Goal: Check status: Check status

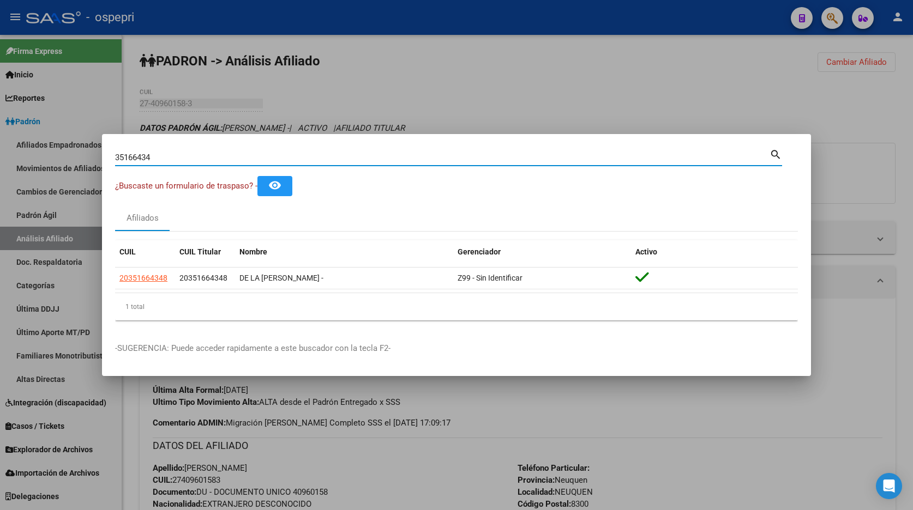
click at [316, 161] on input "35166434" at bounding box center [442, 158] width 654 height 10
paste input "21743099"
type input "21743099"
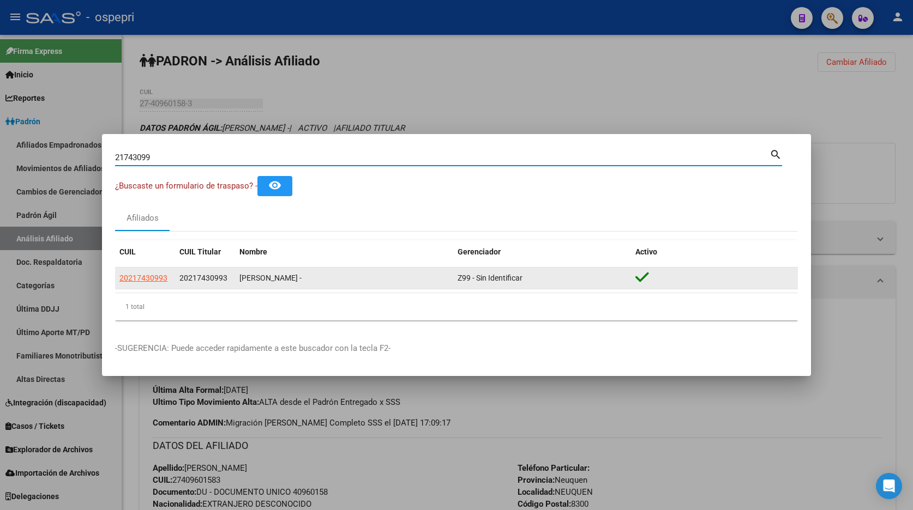
click at [130, 279] on span "20217430993" at bounding box center [143, 278] width 48 height 9
type textarea "20217430993"
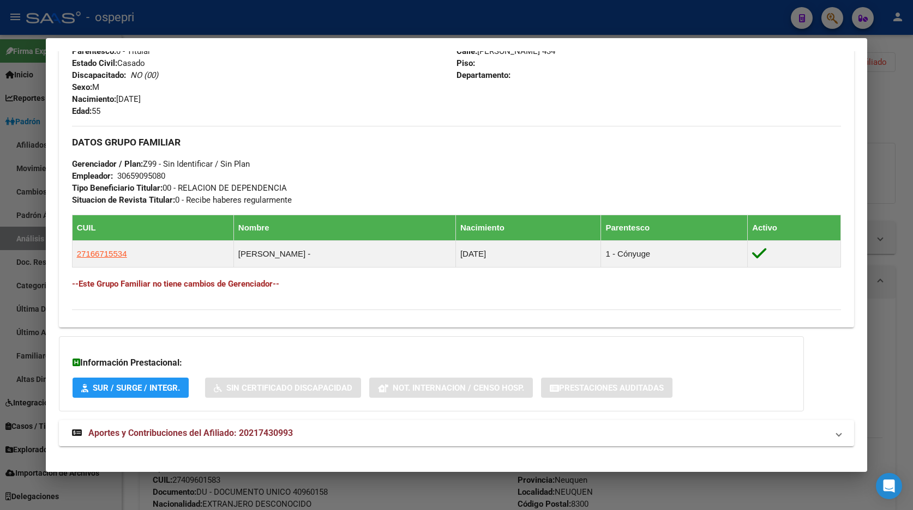
scroll to position [459, 0]
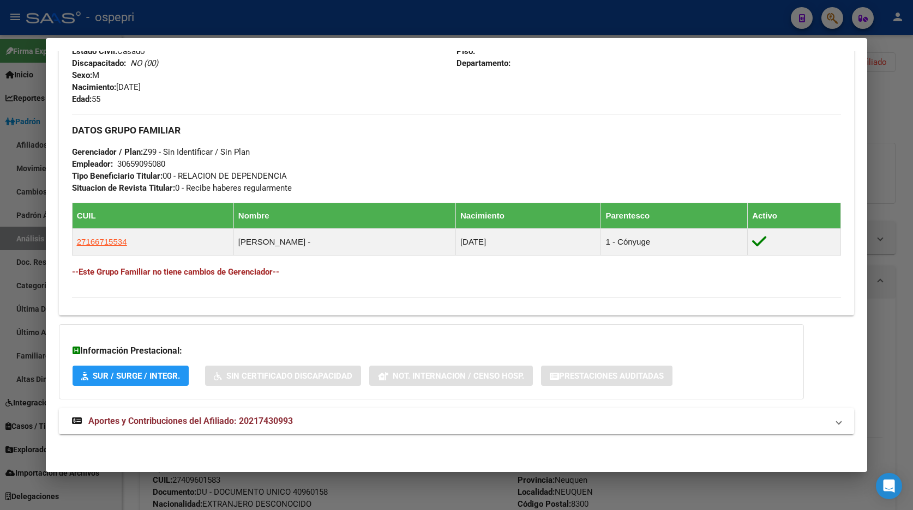
click at [226, 414] on mat-expansion-panel-header "Aportes y Contribuciones del Afiliado: 20217430993" at bounding box center [457, 421] width 796 height 26
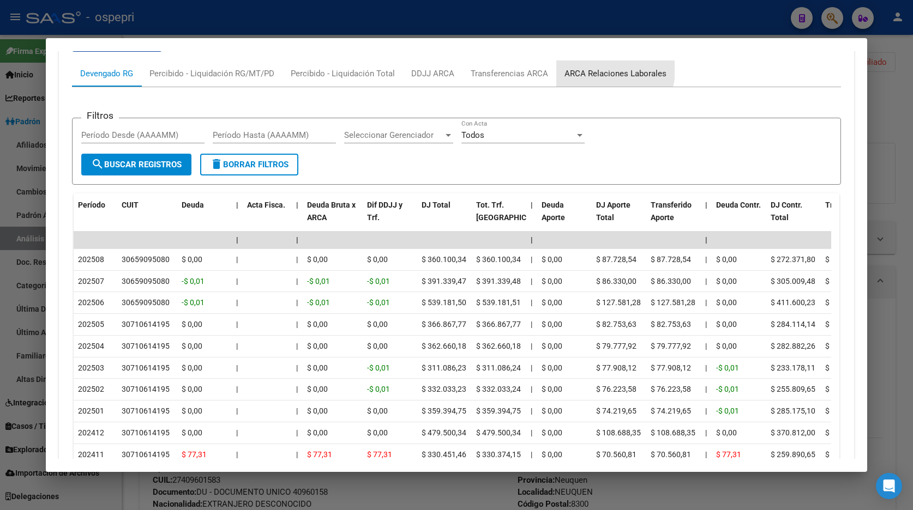
click at [608, 70] on div "ARCA Relaciones Laborales" at bounding box center [615, 74] width 102 height 12
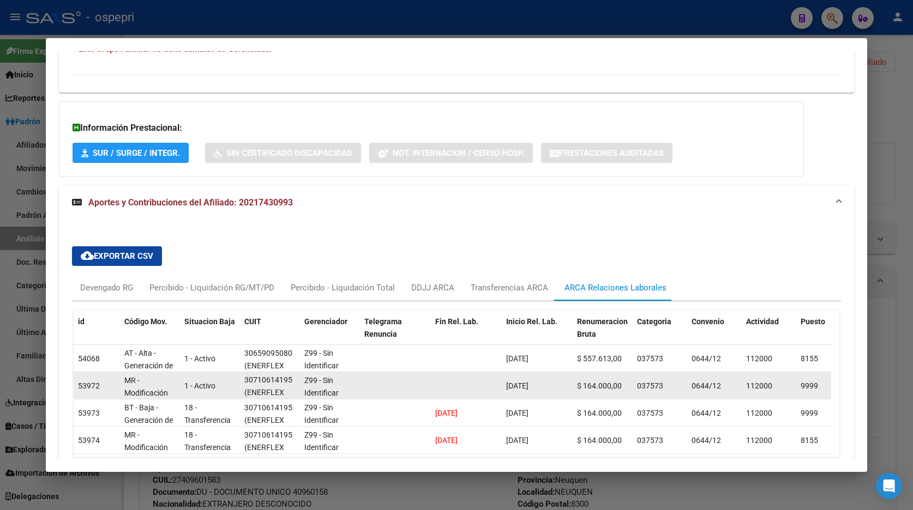
scroll to position [0, 0]
drag, startPoint x: 254, startPoint y: 389, endPoint x: 273, endPoint y: 382, distance: 20.1
click at [273, 382] on div "30710614195 (ENERFLEX SERVICES ARGENTINA S. R. L.)" at bounding box center [269, 386] width 51 height 23
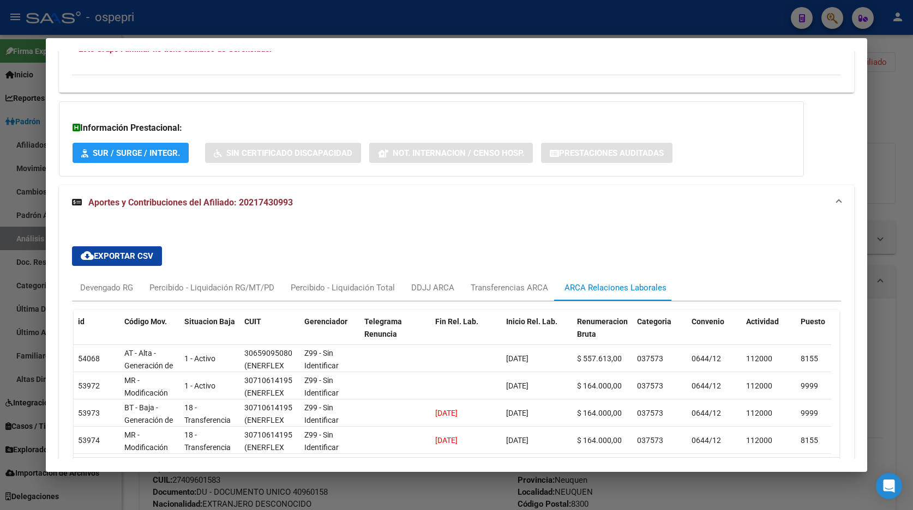
click at [900, 123] on div at bounding box center [456, 255] width 913 height 510
